Goal: Navigation & Orientation: Find specific page/section

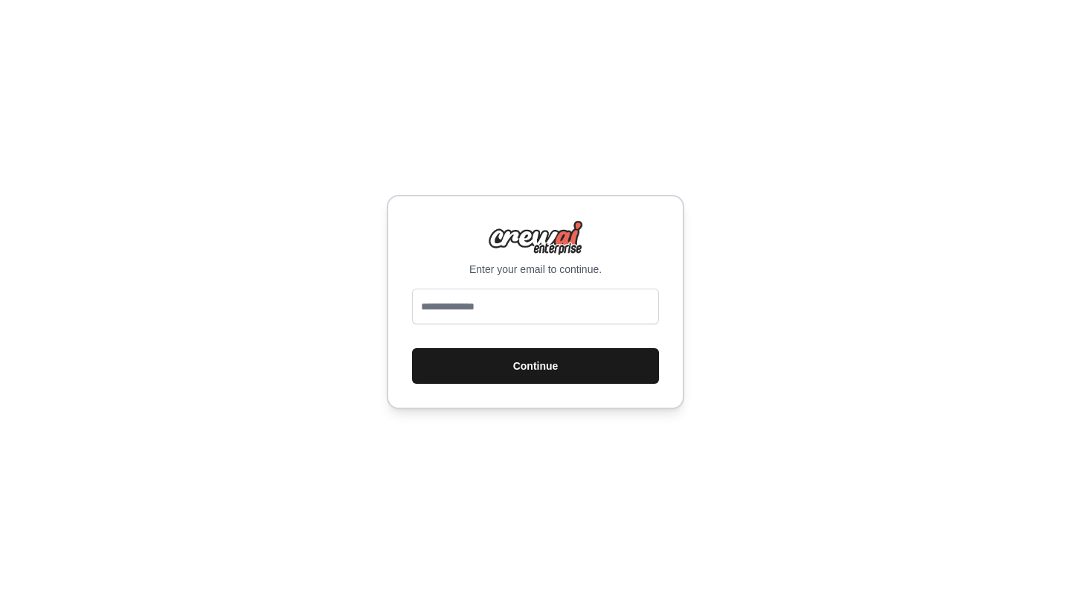
type input "**********"
click at [545, 364] on button "Continue" at bounding box center [535, 366] width 247 height 36
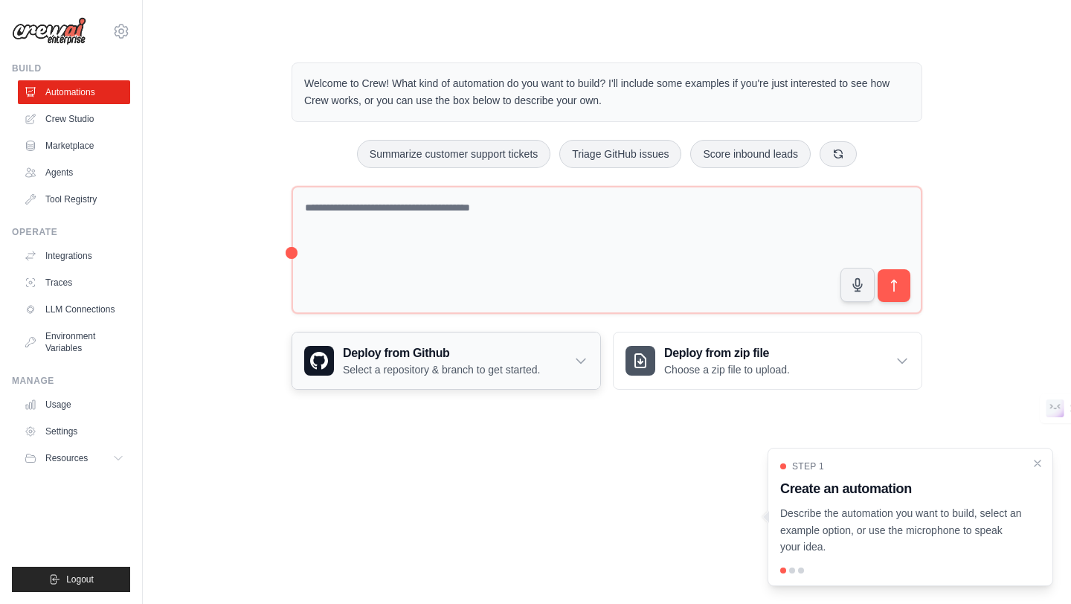
click at [444, 371] on p "Select a repository & branch to get started." at bounding box center [441, 369] width 197 height 15
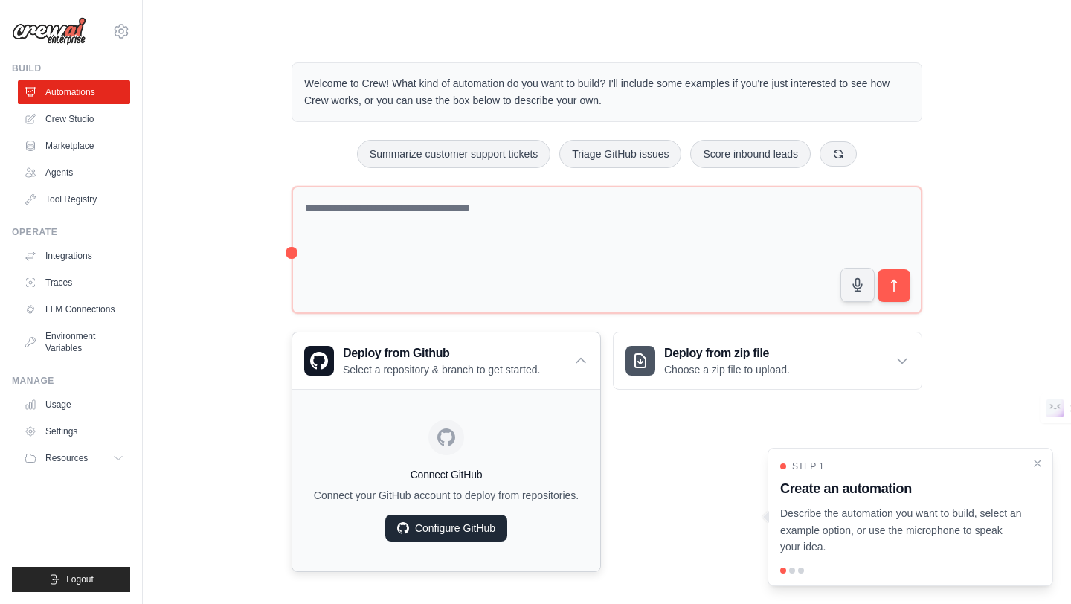
click at [482, 527] on link "Configure GitHub" at bounding box center [446, 528] width 122 height 27
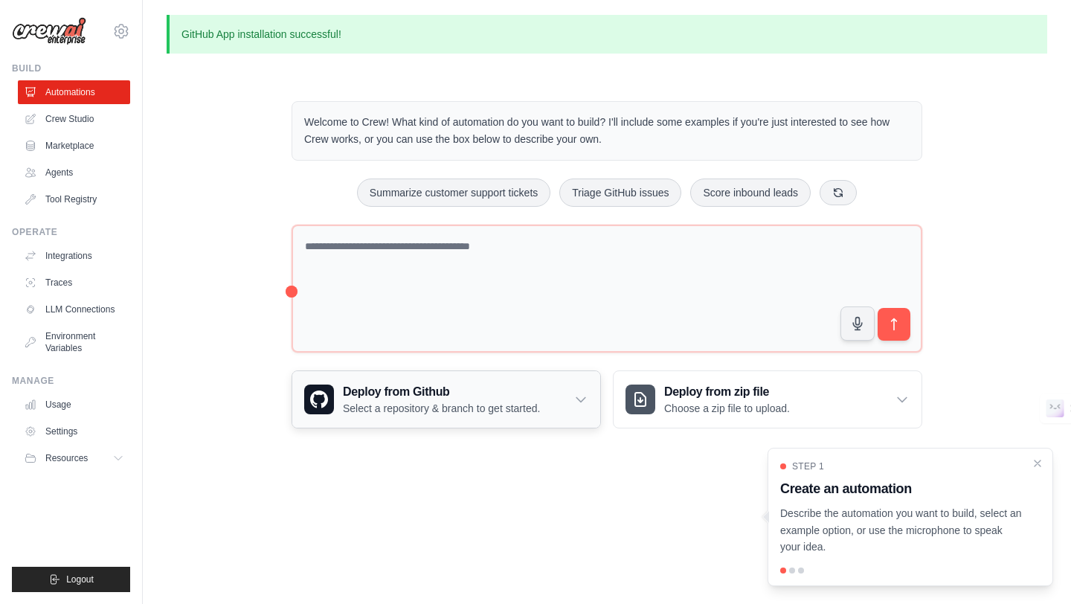
click at [536, 399] on h3 "Deploy from Github" at bounding box center [441, 392] width 197 height 18
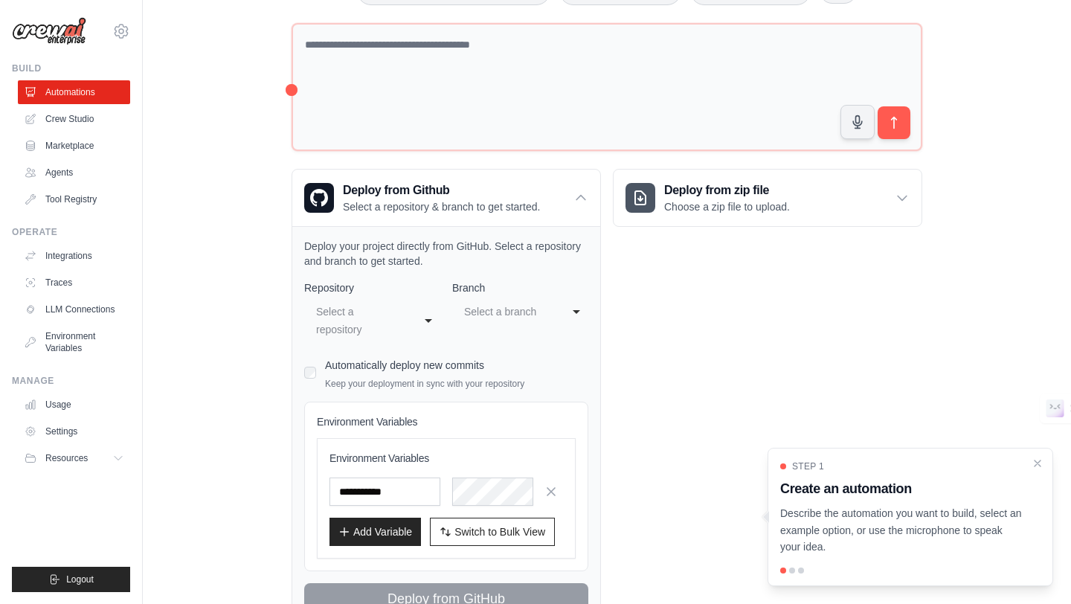
scroll to position [263, 0]
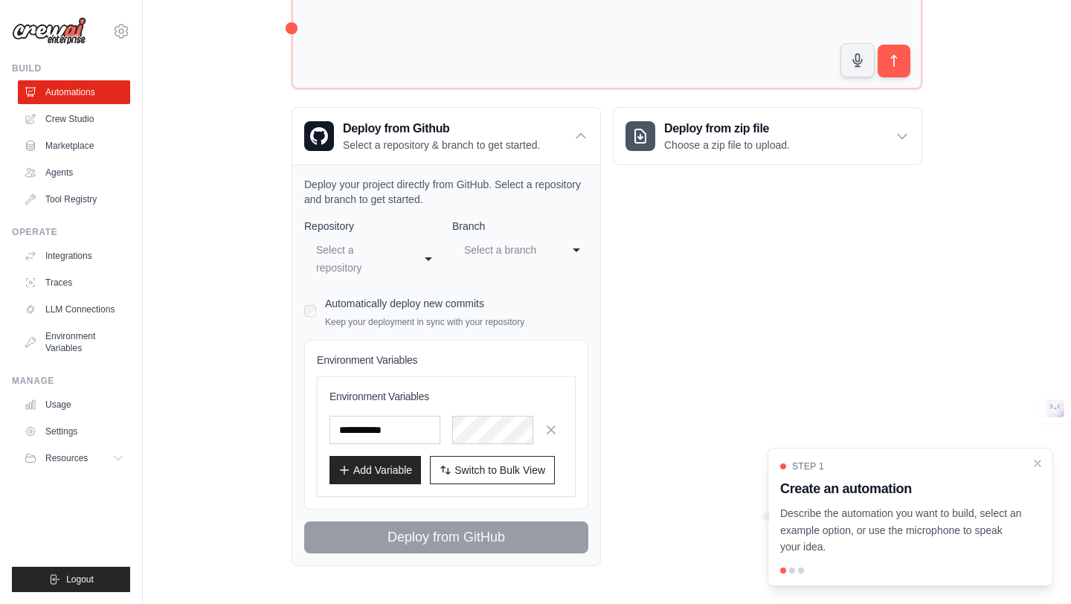
click at [703, 370] on div "Deploy from zip file Choose a zip file to upload. Upload a ZIP file containing …" at bounding box center [767, 336] width 309 height 459
click at [167, 190] on div "Welcome to Crew! What kind of automation do you want to build? I'll include som…" at bounding box center [607, 202] width 881 height 776
click at [65, 120] on link "Crew Studio" at bounding box center [75, 119] width 112 height 24
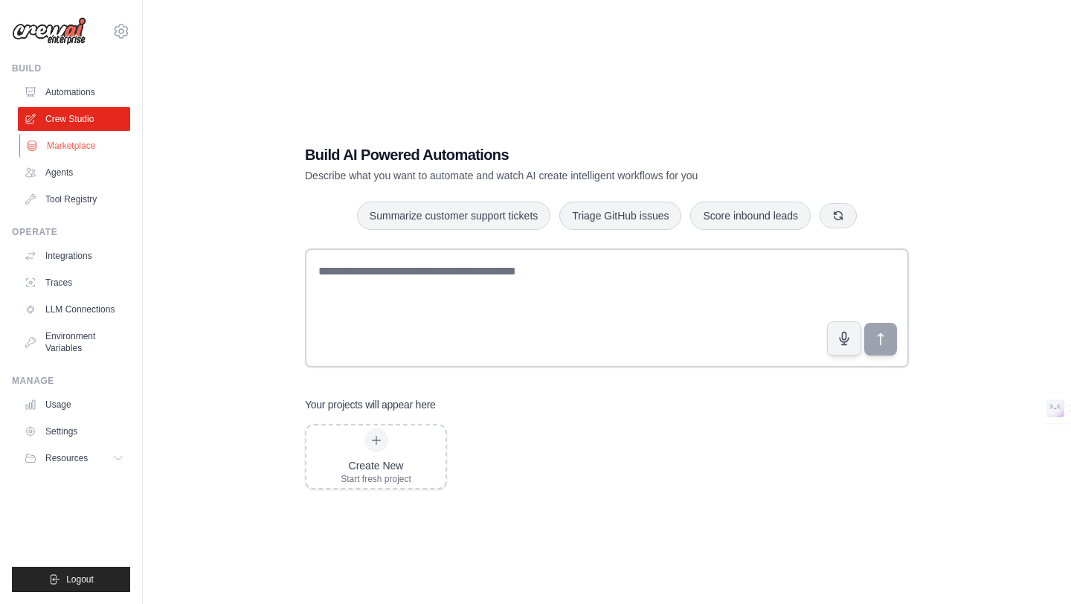
click at [63, 150] on link "Marketplace" at bounding box center [75, 146] width 112 height 24
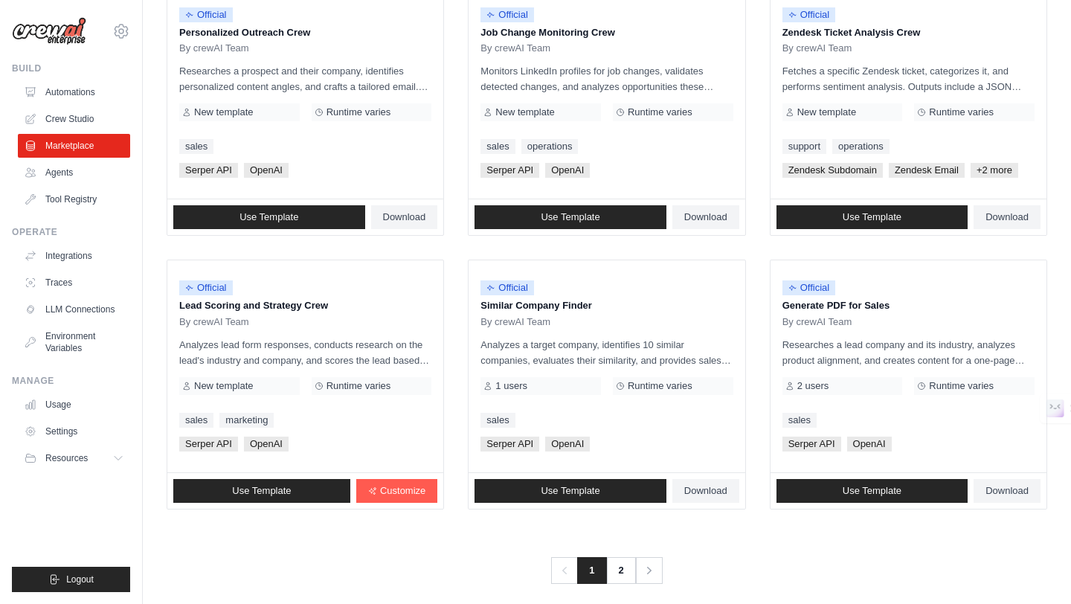
scroll to position [774, 0]
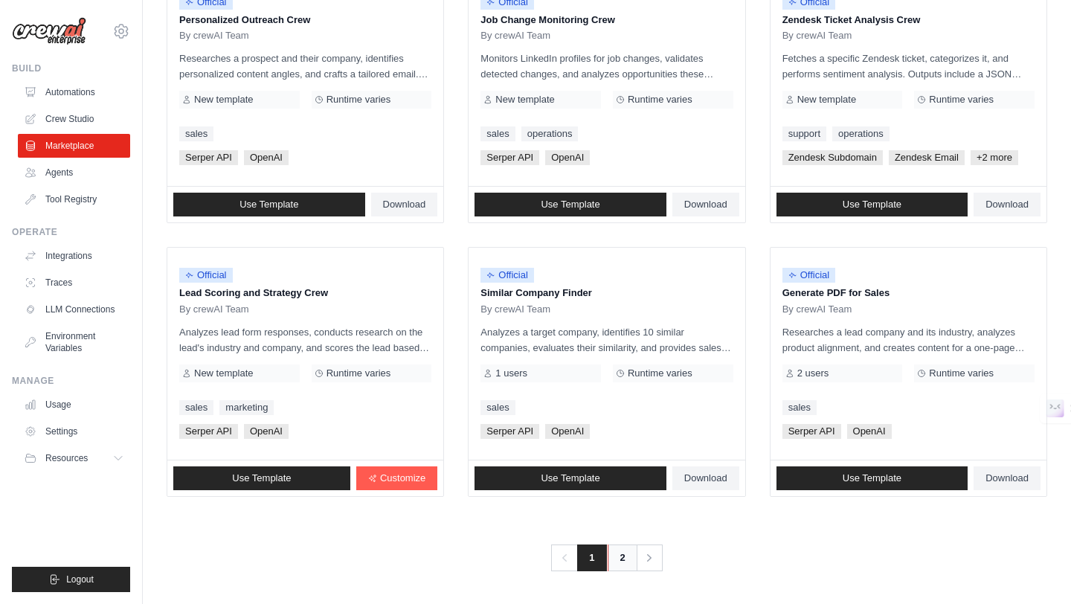
click at [626, 558] on link "2" at bounding box center [623, 557] width 30 height 27
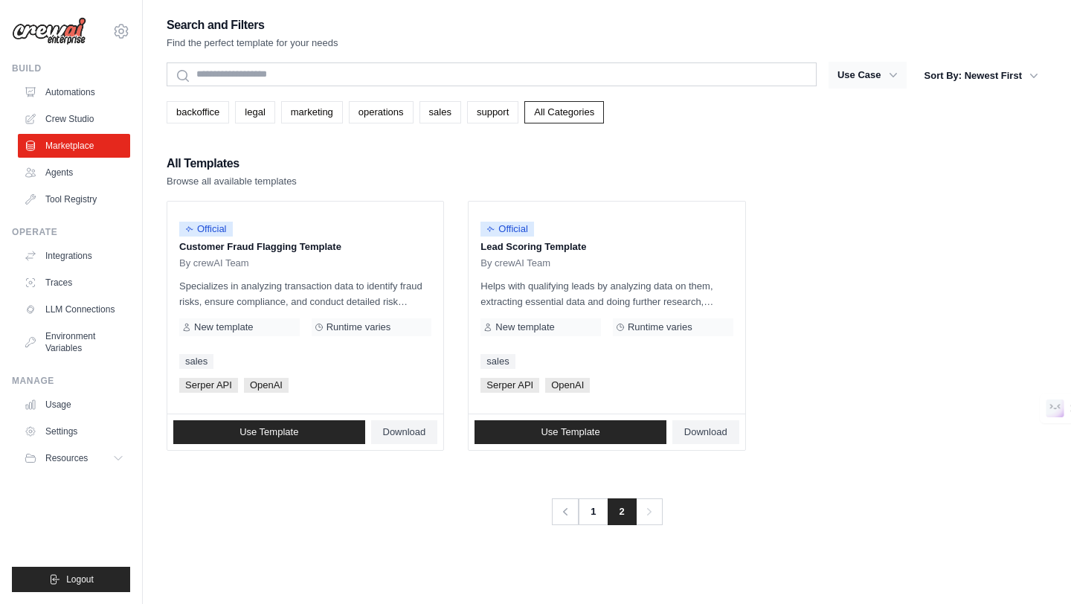
click at [887, 73] on icon "button" at bounding box center [893, 75] width 15 height 15
click at [193, 113] on link "backoffice" at bounding box center [198, 112] width 62 height 22
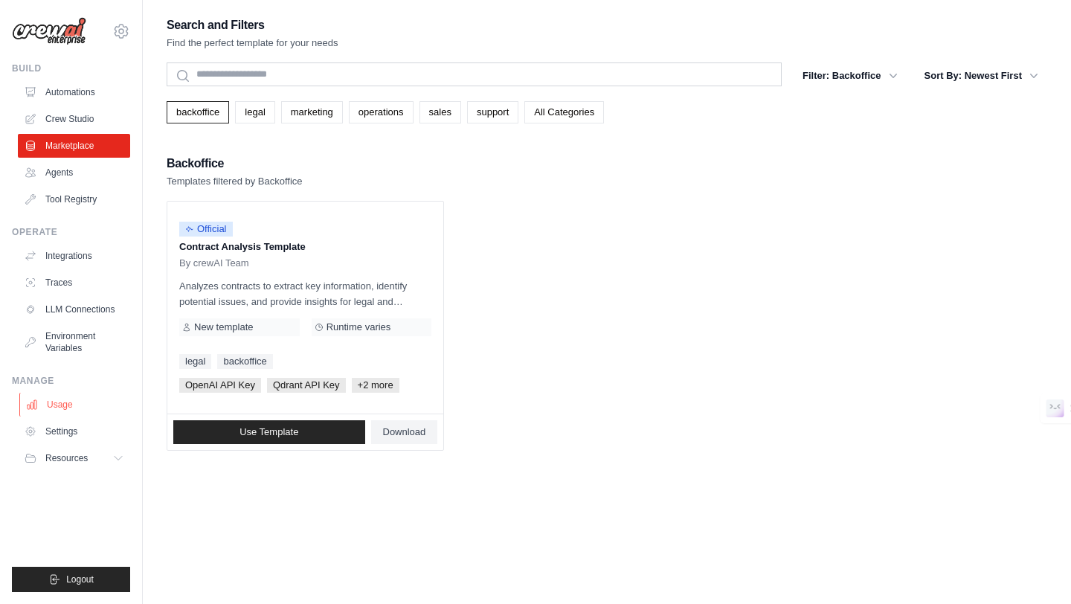
click at [82, 396] on link "Usage" at bounding box center [75, 405] width 112 height 24
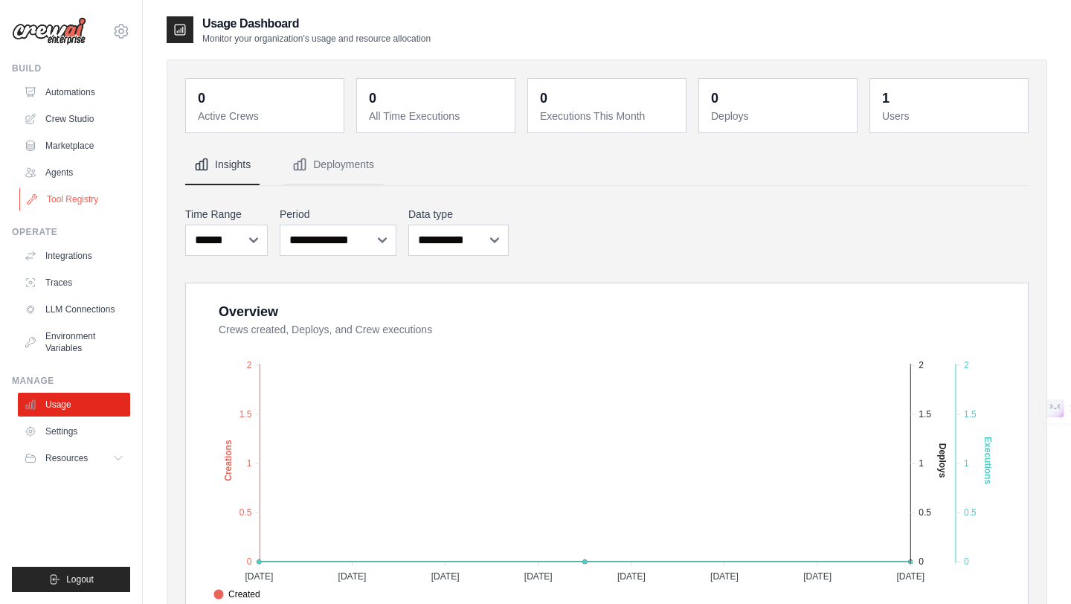
click at [87, 202] on link "Tool Registry" at bounding box center [75, 199] width 112 height 24
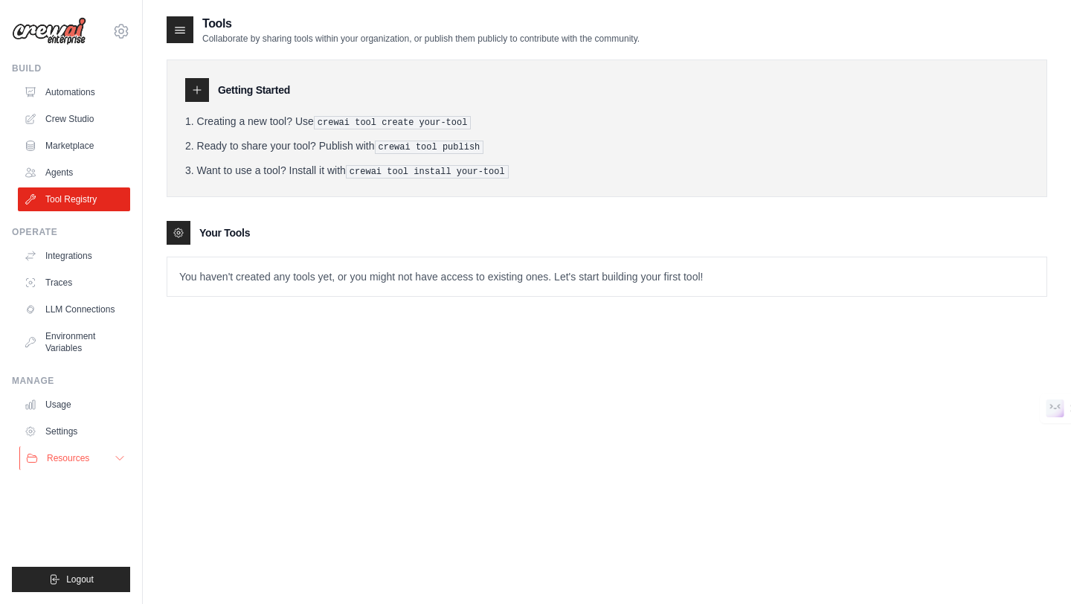
click at [83, 456] on span "Resources" at bounding box center [68, 458] width 42 height 12
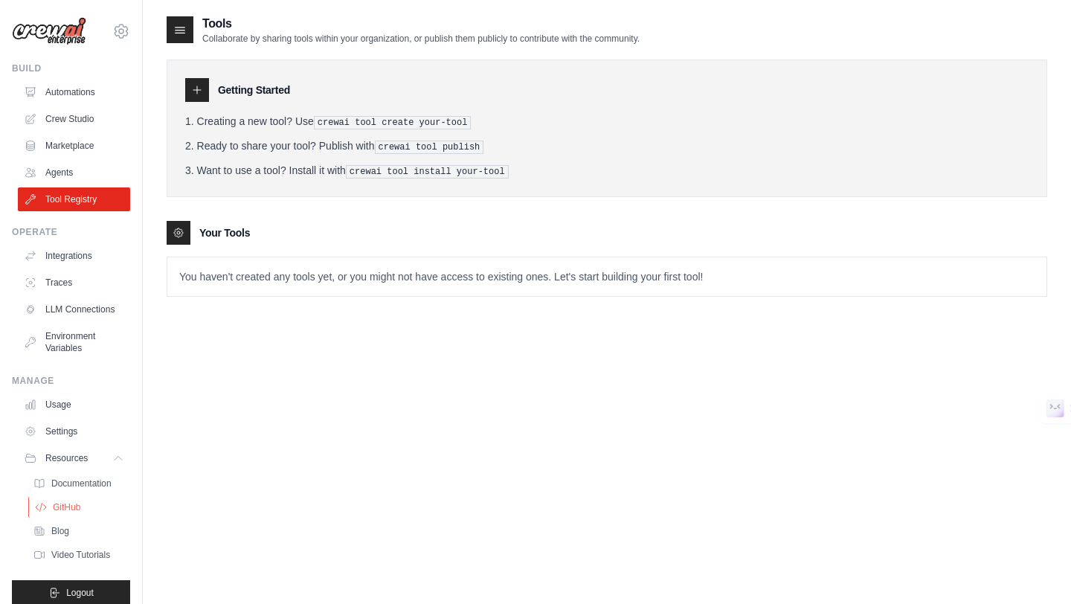
click at [86, 500] on link "GitHub" at bounding box center [79, 507] width 103 height 21
